Goal: Task Accomplishment & Management: Manage account settings

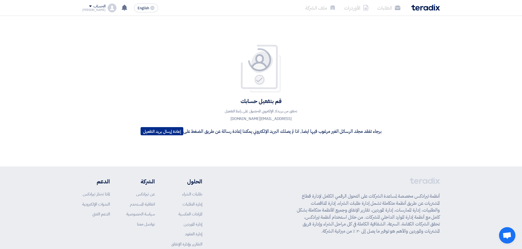
click at [168, 133] on button "إعادة إرسال بريد التفعيل" at bounding box center [161, 131] width 43 height 8
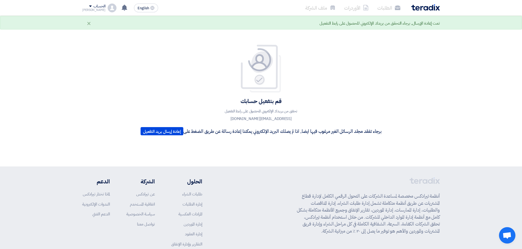
click at [184, 81] on div "قم بتفعيل حسابك تحقق من بريدك الإلكتروني للحصول على رابط التفعيل [EMAIL_ADDRESS…" at bounding box center [260, 91] width 249 height 94
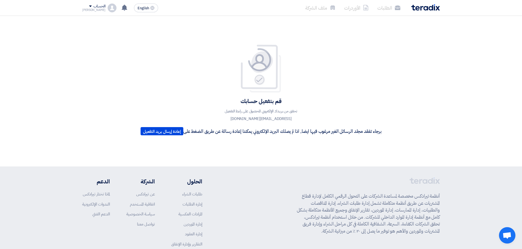
click at [269, 128] on p "برجاء تفقد مجلد الرسائل الغير مرغوب فيها ايضا, اذا لم يصلك البريد الإلكتروني يم…" at bounding box center [260, 131] width 241 height 8
click at [271, 130] on p "برجاء تفقد مجلد الرسائل الغير مرغوب فيها ايضا, اذا لم يصلك البريد الإلكتروني يم…" at bounding box center [260, 131] width 241 height 8
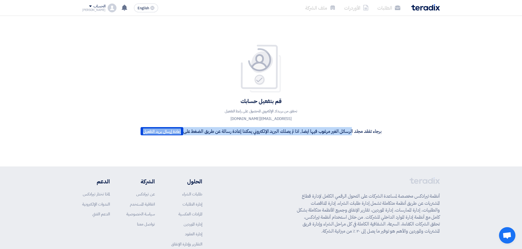
click at [271, 130] on p "برجاء تفقد مجلد الرسائل الغير مرغوب فيها ايضا, اذا لم يصلك البريد الإلكتروني يم…" at bounding box center [260, 131] width 241 height 8
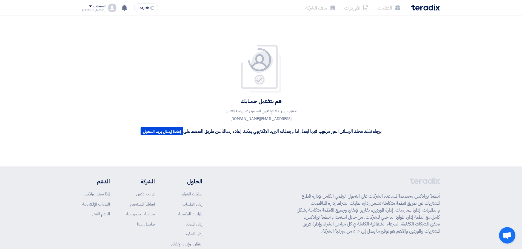
click at [316, 116] on div "قم بتفعيل حسابك تحقق من بريدك الإلكتروني للحصول على رابط التفعيل [EMAIL_ADDRESS…" at bounding box center [260, 91] width 249 height 94
click at [329, 130] on p "برجاء تفقد مجلد الرسائل الغير مرغوب فيها ايضا, اذا لم يصلك البريد الإلكتروني يم…" at bounding box center [260, 131] width 241 height 8
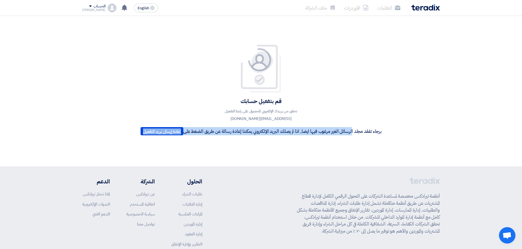
click at [329, 130] on p "برجاء تفقد مجلد الرسائل الغير مرغوب فيها ايضا, اذا لم يصلك البريد الإلكتروني يم…" at bounding box center [260, 131] width 241 height 8
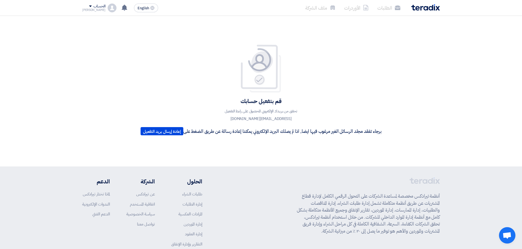
click at [332, 107] on div "قم بتفعيل حسابك تحقق من بريدك الإلكتروني للحصول على رابط التفعيل [EMAIL_ADDRESS…" at bounding box center [260, 91] width 249 height 94
click at [327, 132] on p "برجاء تفقد مجلد الرسائل الغير مرغوب فيها ايضا, اذا لم يصلك البريد الإلكتروني يم…" at bounding box center [260, 131] width 241 height 8
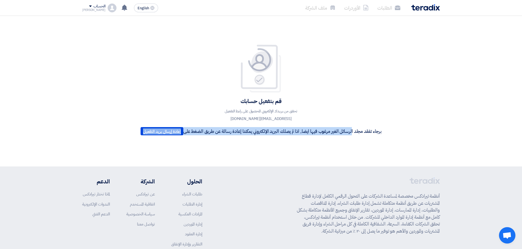
click at [327, 132] on p "برجاء تفقد مجلد الرسائل الغير مرغوب فيها ايضا, اذا لم يصلك البريد الإلكتروني يم…" at bounding box center [260, 131] width 241 height 8
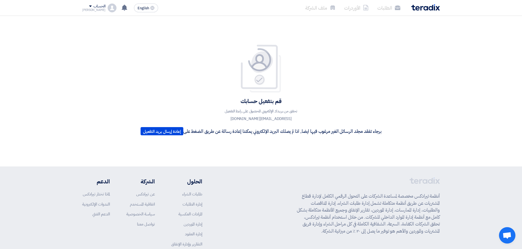
click at [327, 110] on div "قم بتفعيل حسابك تحقق من بريدك الإلكتروني للحصول على رابط التفعيل [EMAIL_ADDRESS…" at bounding box center [260, 91] width 249 height 94
click at [326, 131] on p "برجاء تفقد مجلد الرسائل الغير مرغوب فيها ايضا, اذا لم يصلك البريد الإلكتروني يم…" at bounding box center [260, 131] width 241 height 8
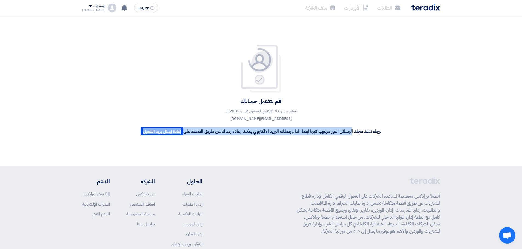
click at [326, 131] on p "برجاء تفقد مجلد الرسائل الغير مرغوب فيها ايضا, اذا لم يصلك البريد الإلكتروني يم…" at bounding box center [260, 131] width 241 height 8
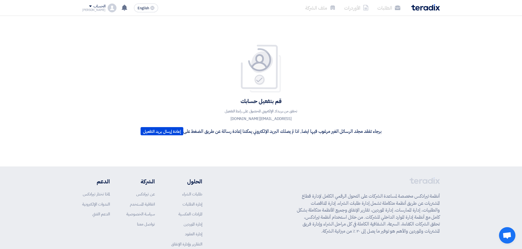
click at [333, 106] on div "قم بتفعيل حسابك تحقق من بريدك الإلكتروني للحصول على رابط التفعيل [EMAIL_ADDRESS…" at bounding box center [260, 91] width 249 height 94
click at [206, 82] on div "قم بتفعيل حسابك تحقق من بريدك الإلكتروني للحصول على رابط التفعيل [EMAIL_ADDRESS…" at bounding box center [260, 91] width 249 height 94
click at [116, 102] on div "قم بتفعيل حسابك تحقق من بريدك الإلكتروني للحصول على رابط التفعيل [EMAIL_ADDRESS…" at bounding box center [261, 91] width 522 height 151
drag, startPoint x: 401, startPoint y: 28, endPoint x: 159, endPoint y: 135, distance: 264.3
click at [153, 138] on div "قم بتفعيل حسابك تحقق من بريدك الإلكتروني للحصول على رابط التفعيل [EMAIL_ADDRESS…" at bounding box center [261, 91] width 522 height 151
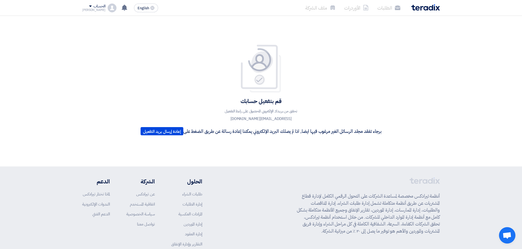
click at [192, 87] on div "قم بتفعيل حسابك تحقق من بريدك الإلكتروني للحصول على رابط التفعيل [EMAIL_ADDRESS…" at bounding box center [260, 91] width 249 height 94
click at [191, 68] on div "قم بتفعيل حسابك تحقق من بريدك الإلكتروني للحصول على رابط التفعيل [EMAIL_ADDRESS…" at bounding box center [260, 91] width 249 height 94
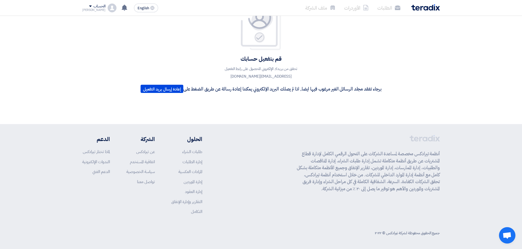
scroll to position [43, 0]
click at [94, 2] on div "English EN لا توجد إشعارات جديدة لديك الحساب Yusef الطلبات الأوردرات ملف الشركة…" at bounding box center [121, 7] width 78 height 11
click at [93, 8] on div "[PERSON_NAME]" at bounding box center [93, 9] width 23 height 3
click at [119, 19] on li "الطلبات" at bounding box center [110, 21] width 57 height 11
